Goal: Check status: Check status

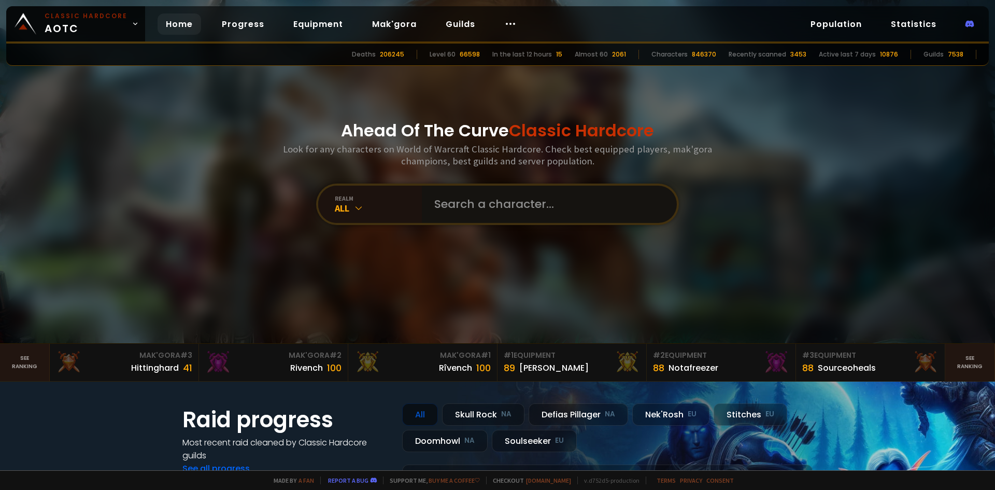
click at [466, 211] on input "text" at bounding box center [546, 204] width 236 height 37
paste input "filetxi"
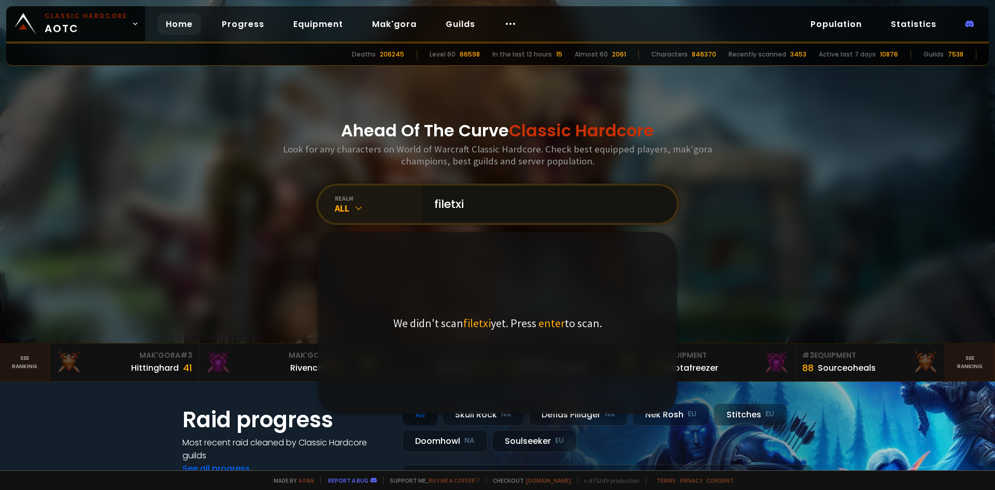
type input "filetxi"
click at [339, 202] on div "realm All" at bounding box center [370, 204] width 104 height 37
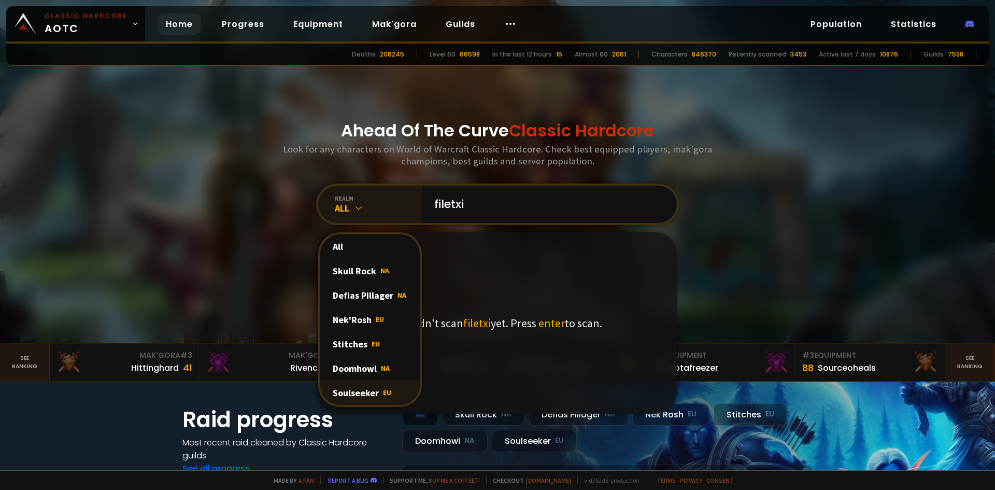
click at [359, 391] on div "Soulseeker EU" at bounding box center [370, 392] width 100 height 24
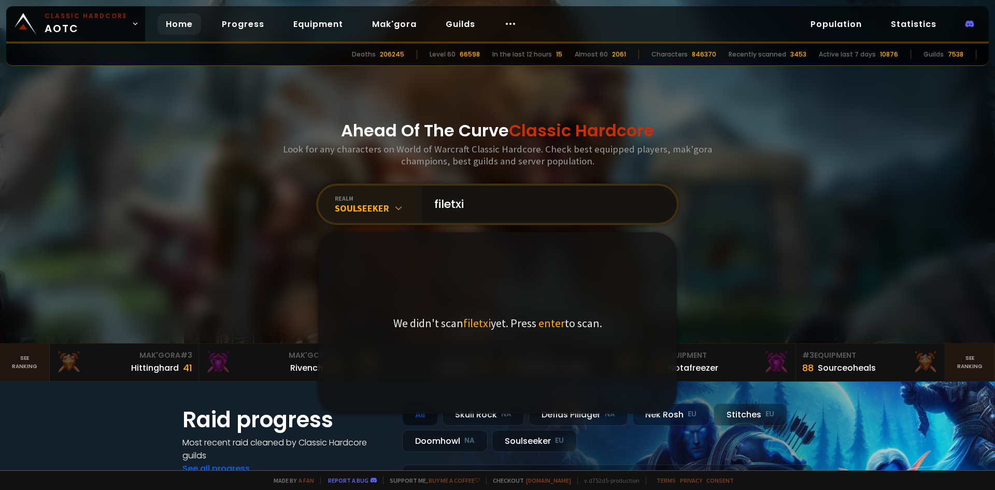
click at [507, 207] on input "filetxi" at bounding box center [546, 204] width 236 height 37
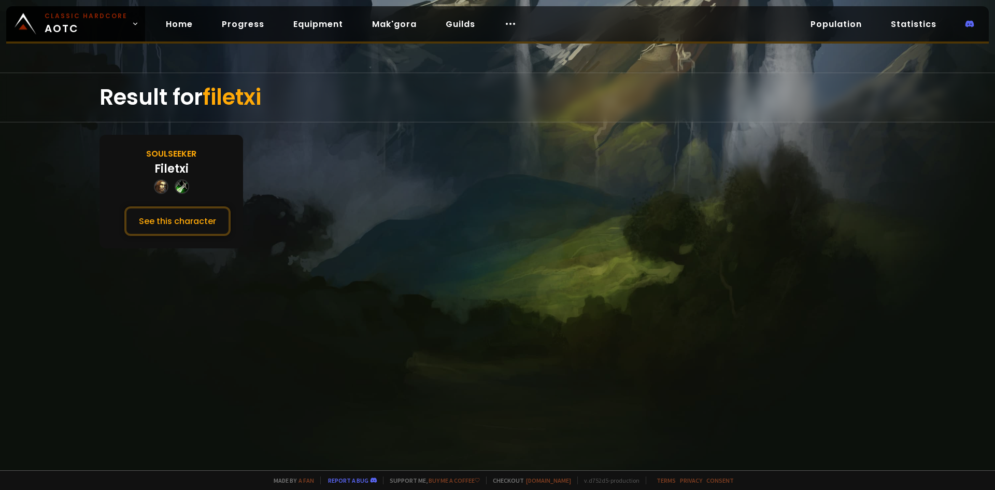
click at [175, 168] on div "Filetxi" at bounding box center [171, 168] width 34 height 17
click at [167, 214] on button "See this character" at bounding box center [177, 221] width 106 height 30
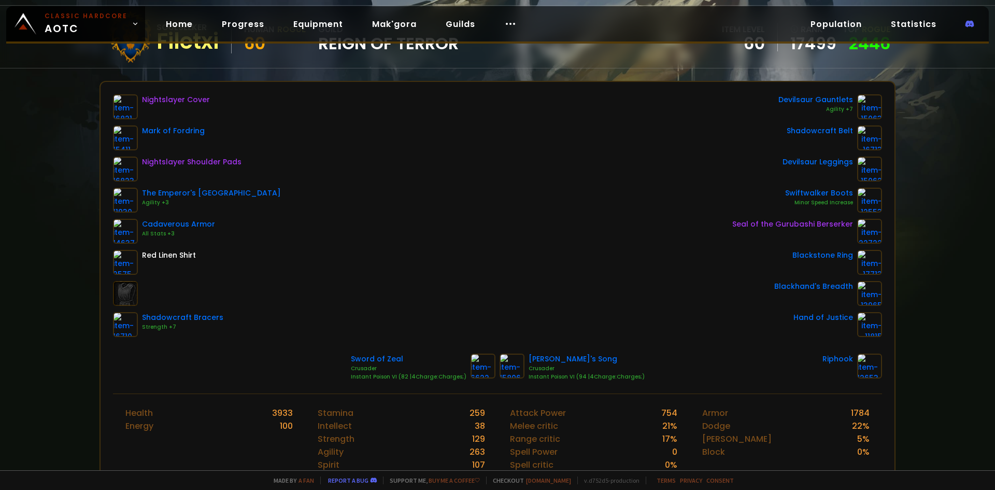
scroll to position [52, 0]
